Goal: Task Accomplishment & Management: Use online tool/utility

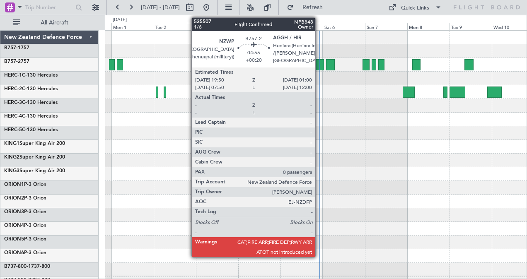
click at [320, 64] on div at bounding box center [319, 64] width 9 height 11
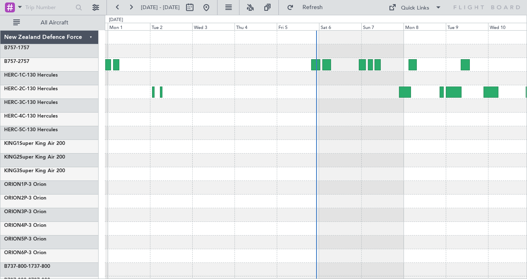
click at [464, 164] on div at bounding box center [316, 161] width 422 height 14
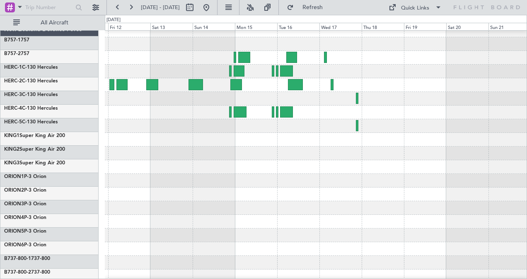
scroll to position [7, 0]
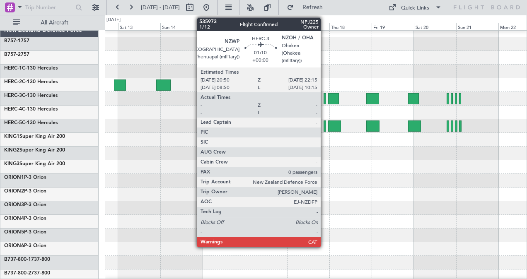
click at [325, 98] on div at bounding box center [325, 98] width 3 height 11
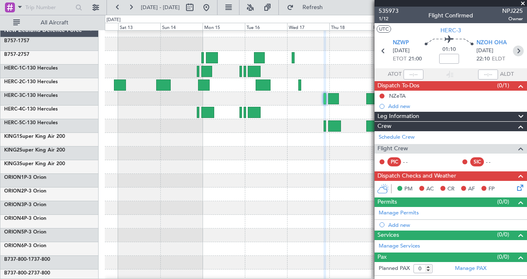
click at [520, 52] on icon at bounding box center [518, 51] width 11 height 11
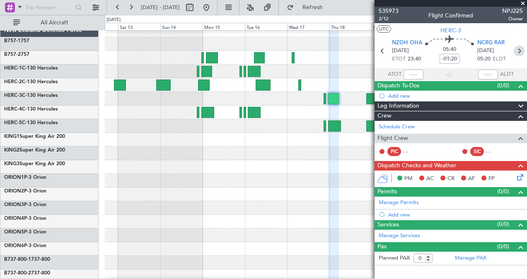
click at [519, 50] on icon at bounding box center [519, 51] width 11 height 11
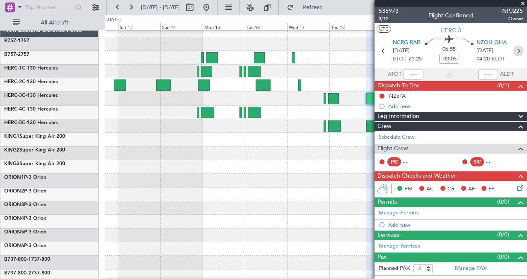
click at [518, 51] on icon at bounding box center [518, 51] width 11 height 11
type input "-01:15"
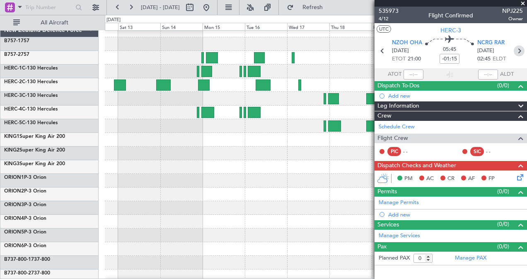
click at [518, 51] on icon at bounding box center [519, 51] width 11 height 11
click at [518, 49] on icon at bounding box center [518, 51] width 11 height 11
type input "-00:05"
click at [518, 49] on icon at bounding box center [519, 51] width 11 height 11
click at [518, 49] on icon at bounding box center [518, 51] width 11 height 11
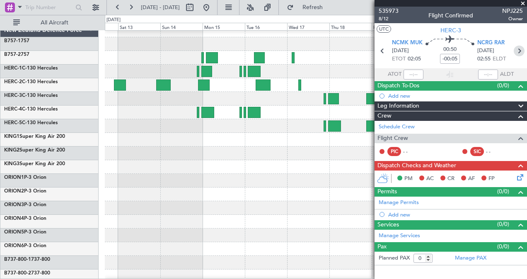
click at [518, 49] on icon at bounding box center [519, 51] width 11 height 11
click at [522, 2] on span at bounding box center [523, 3] width 8 height 7
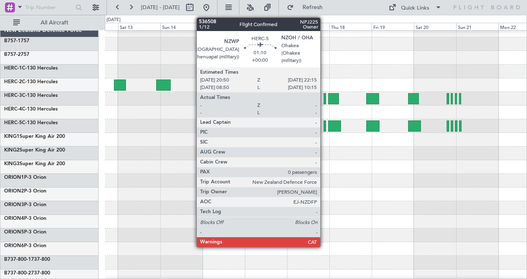
click at [325, 123] on div at bounding box center [325, 126] width 3 height 11
click at [325, 97] on div at bounding box center [325, 98] width 3 height 11
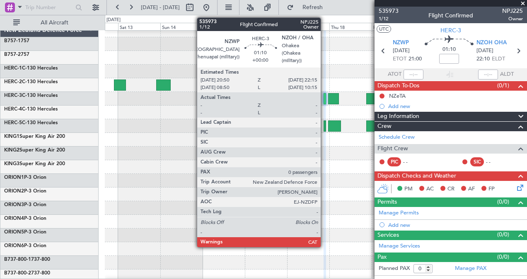
click at [325, 96] on div at bounding box center [325, 98] width 3 height 11
click at [325, 126] on div at bounding box center [325, 126] width 3 height 11
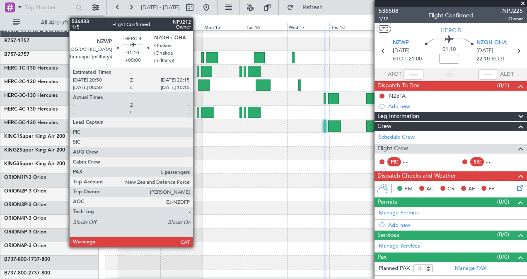
click at [197, 112] on div at bounding box center [198, 112] width 3 height 11
click at [197, 70] on div at bounding box center [198, 71] width 3 height 11
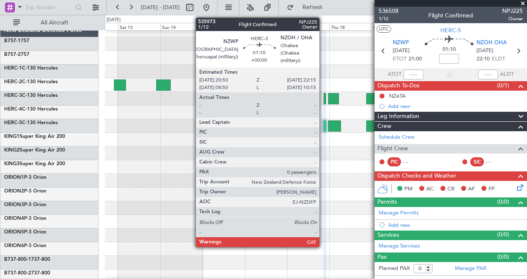
click at [324, 97] on div at bounding box center [325, 98] width 3 height 11
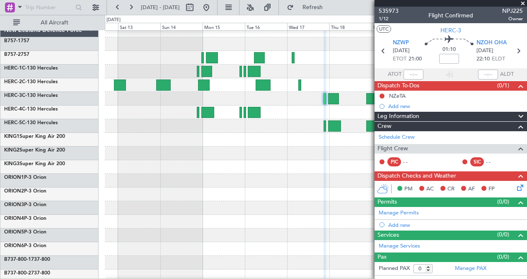
click at [180, 119] on div at bounding box center [316, 113] width 422 height 14
click at [525, 3] on span at bounding box center [523, 3] width 8 height 7
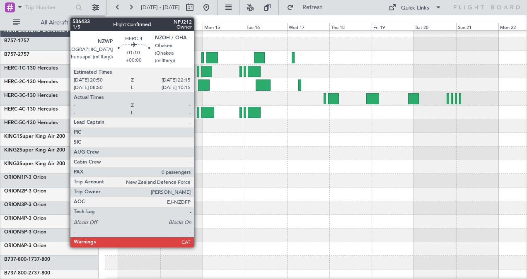
click at [198, 112] on div at bounding box center [198, 112] width 3 height 11
click at [198, 70] on div at bounding box center [198, 71] width 3 height 11
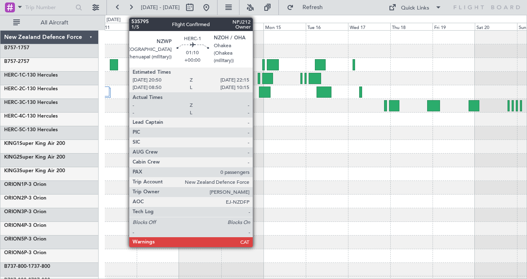
click at [258, 74] on div at bounding box center [259, 78] width 3 height 11
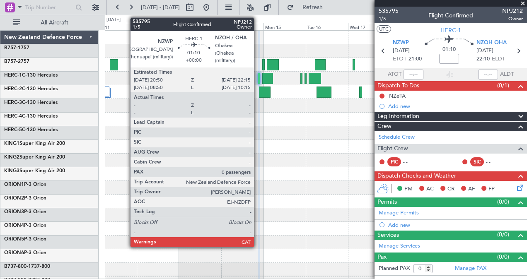
click at [258, 77] on div at bounding box center [259, 78] width 3 height 11
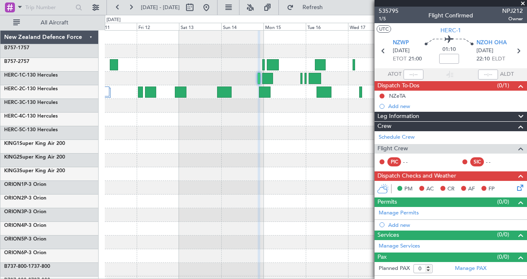
click at [525, 1] on span at bounding box center [523, 3] width 8 height 7
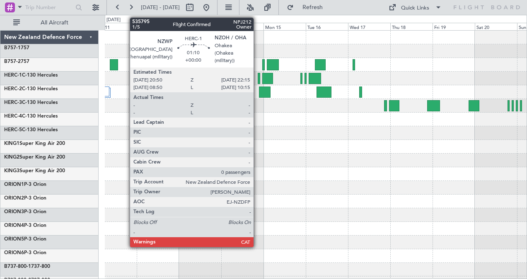
click at [258, 74] on div at bounding box center [259, 78] width 3 height 11
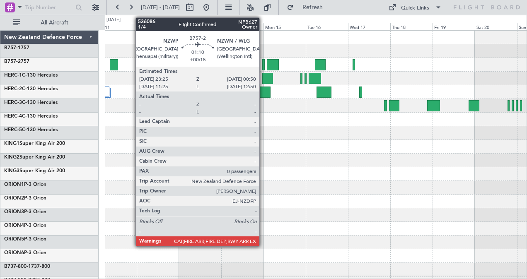
click at [264, 64] on div at bounding box center [263, 64] width 3 height 11
